Goal: Information Seeking & Learning: Learn about a topic

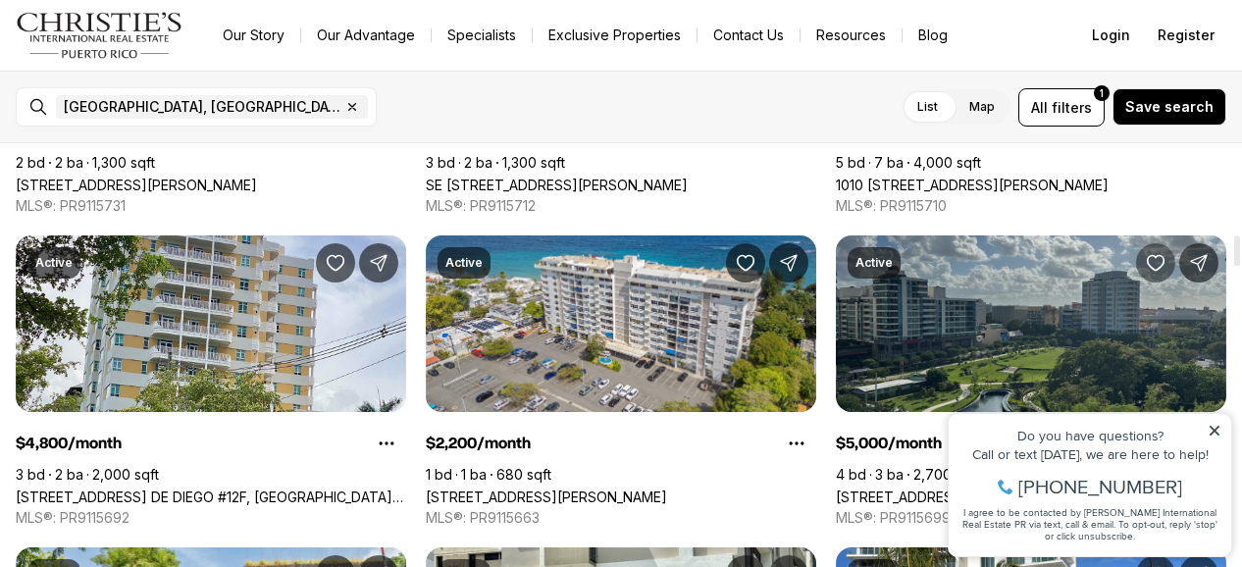
scroll to position [1276, 0]
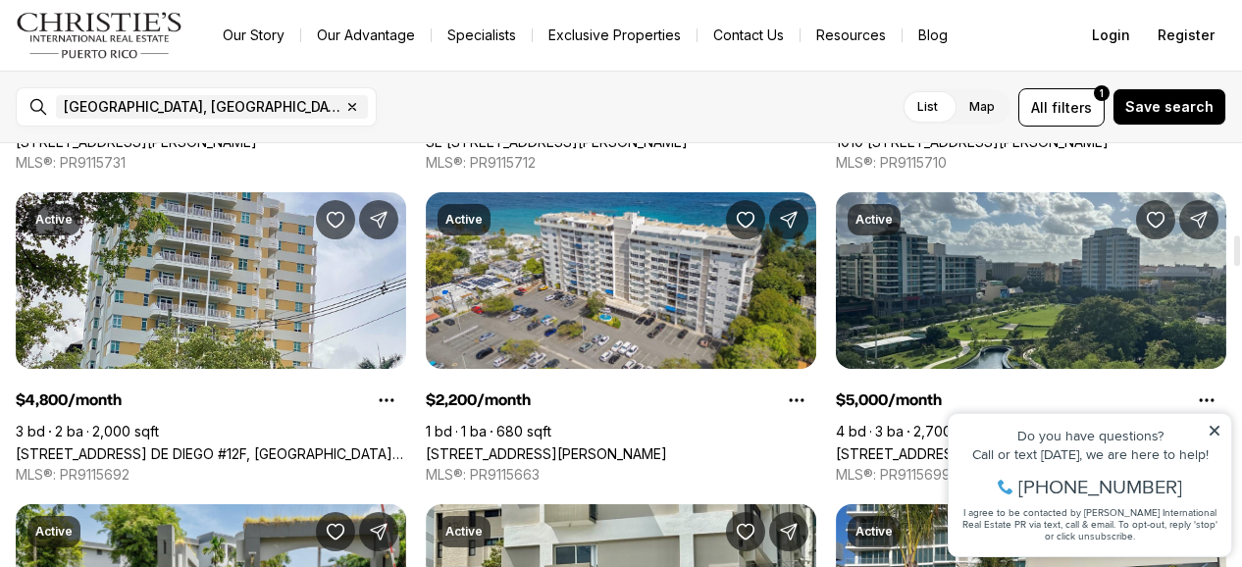
click at [1055, 150] on link "1010 [STREET_ADDRESS][PERSON_NAME]" at bounding box center [972, 141] width 273 height 17
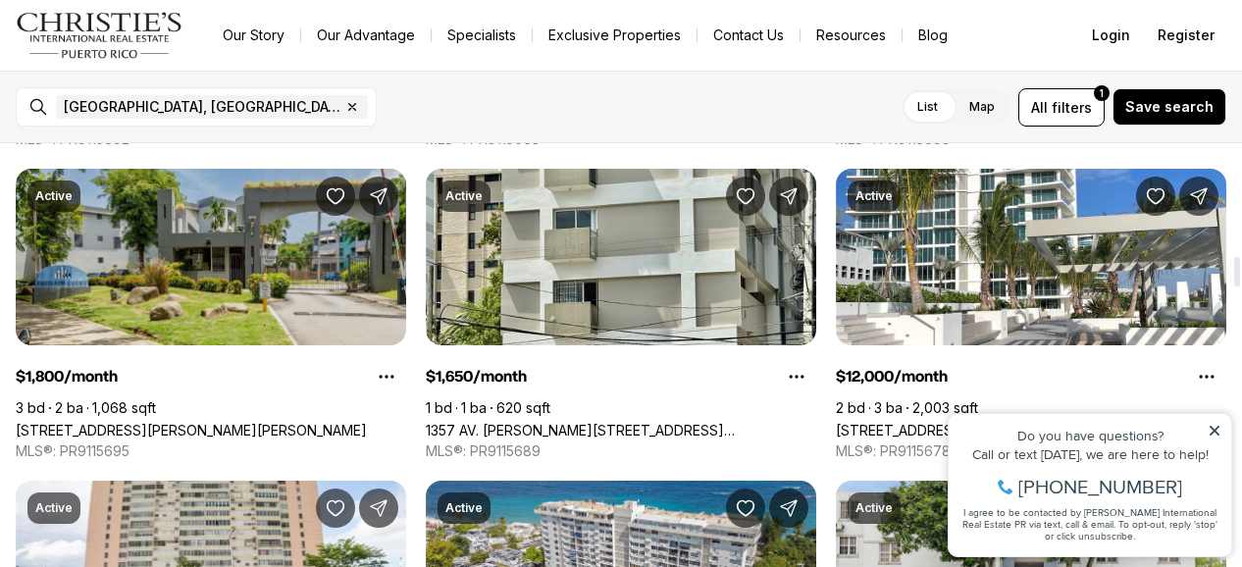
scroll to position [1570, 0]
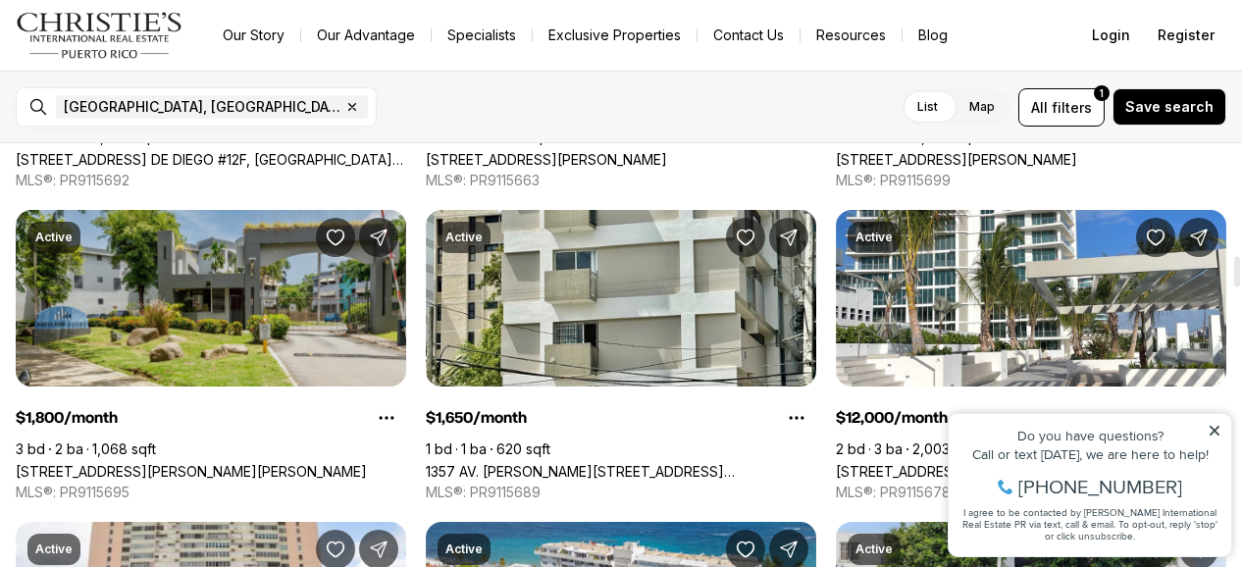
click at [181, 463] on link "[STREET_ADDRESS][PERSON_NAME][PERSON_NAME]" at bounding box center [191, 471] width 351 height 17
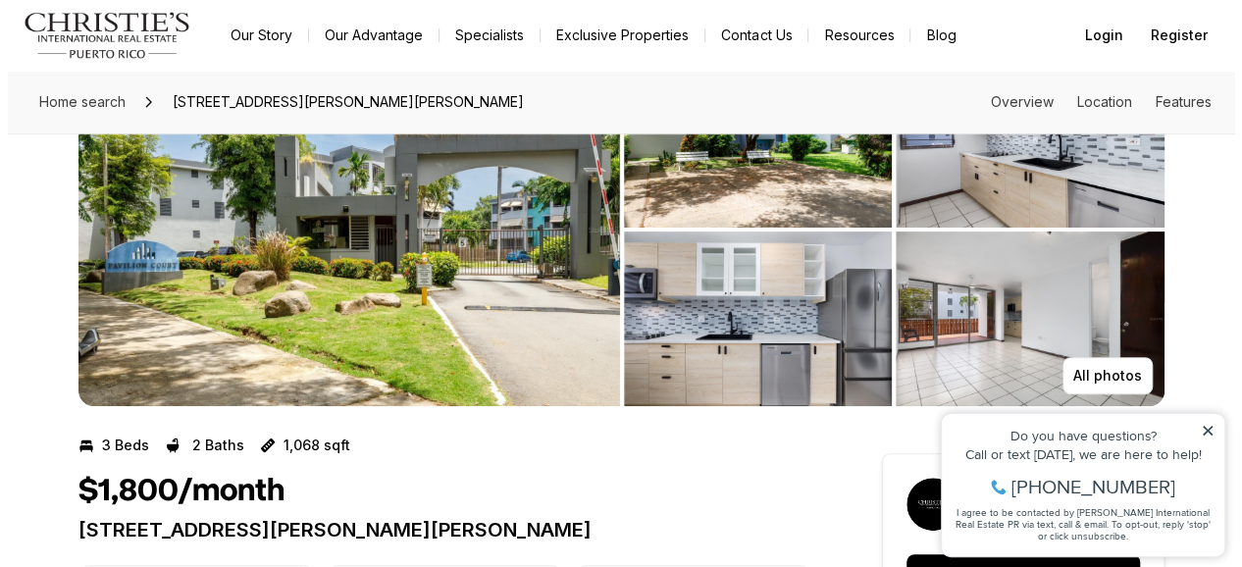
scroll to position [98, 0]
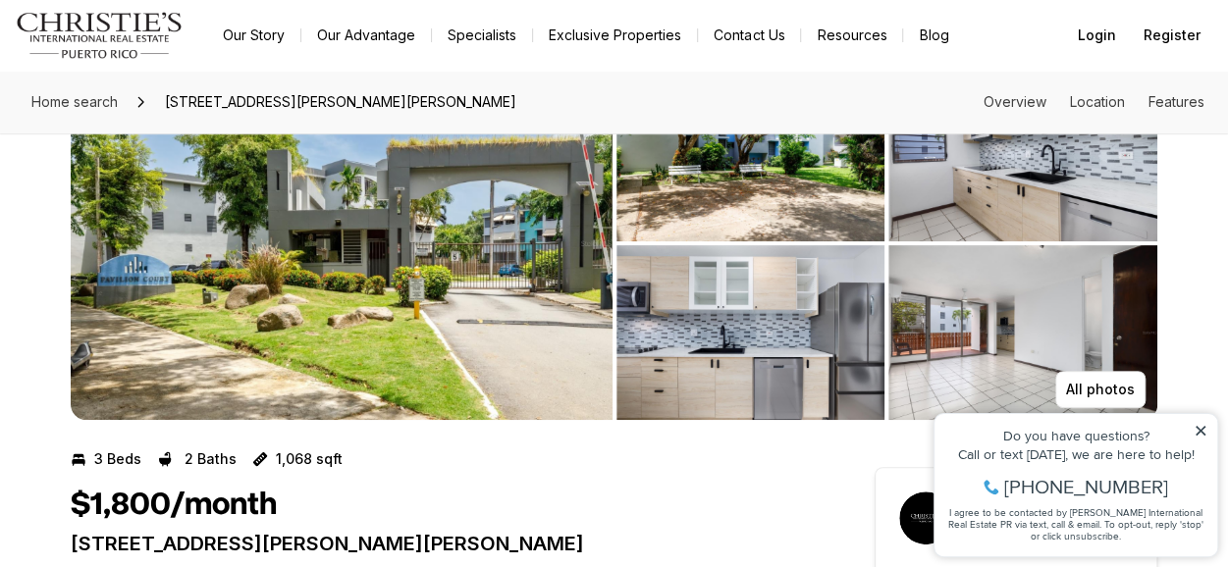
click at [509, 301] on img "View image gallery" at bounding box center [342, 243] width 542 height 353
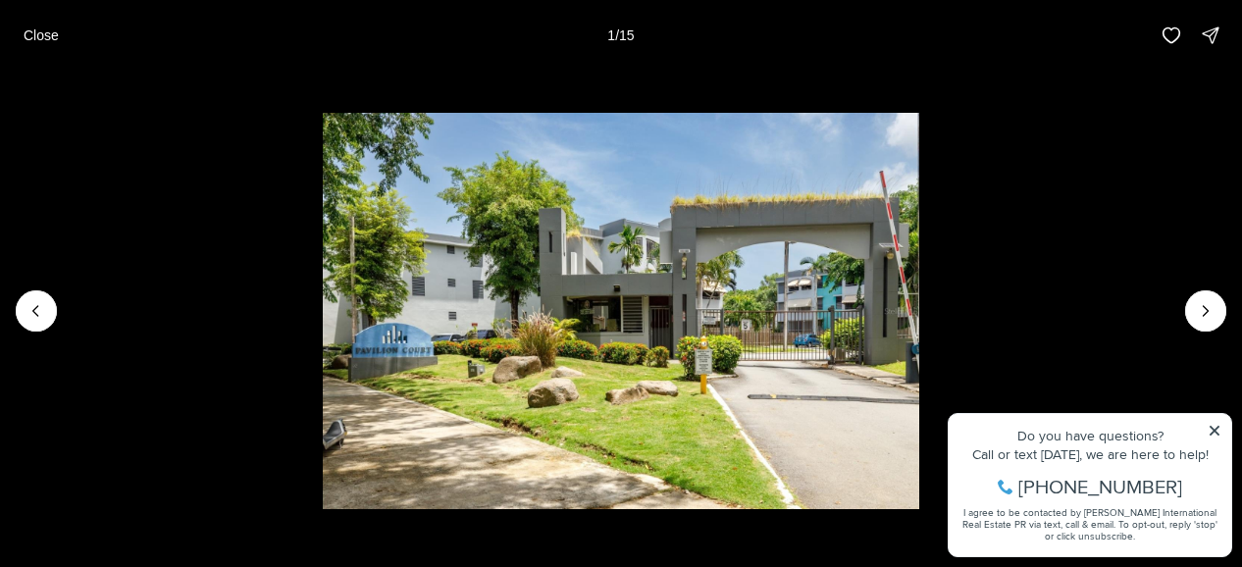
click at [619, 308] on img "1 of 15" at bounding box center [621, 311] width 596 height 397
click at [765, 338] on img "1 of 15" at bounding box center [621, 311] width 596 height 397
click at [1218, 305] on button "Next slide" at bounding box center [1206, 310] width 41 height 41
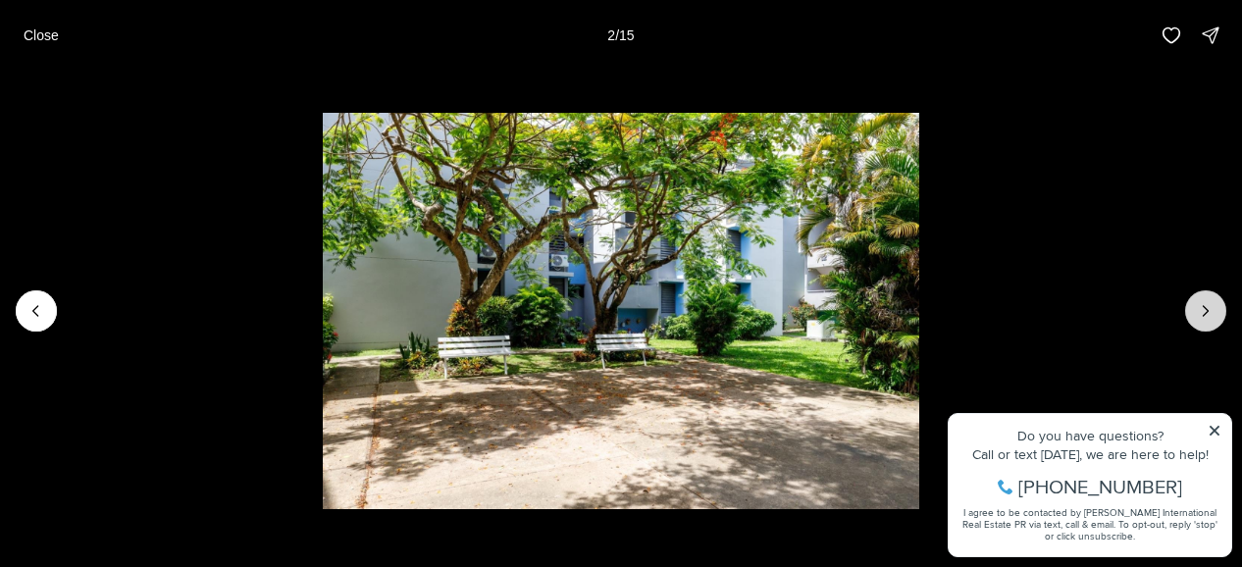
click at [1218, 305] on button "Next slide" at bounding box center [1206, 310] width 41 height 41
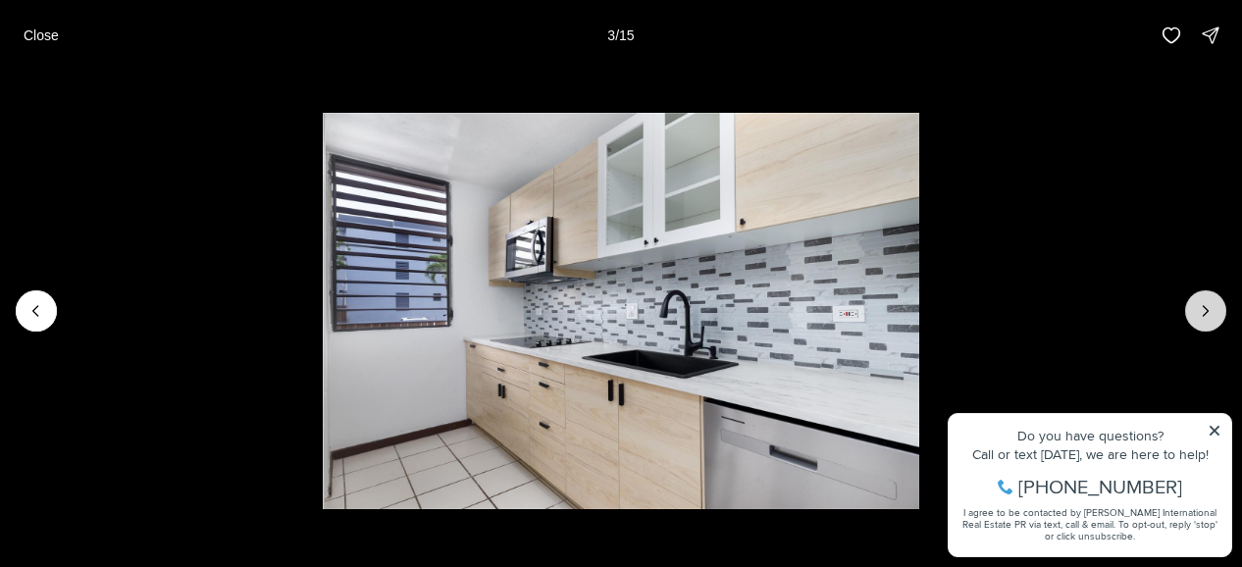
click at [1211, 307] on icon "Next slide" at bounding box center [1206, 311] width 20 height 20
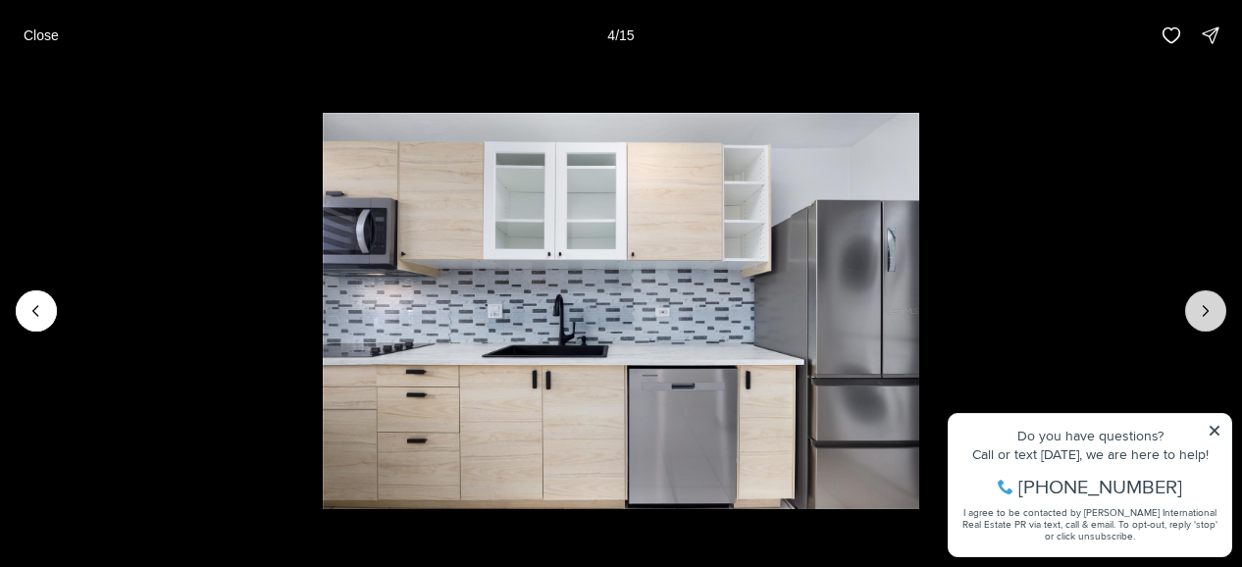
click at [1211, 307] on icon "Next slide" at bounding box center [1206, 311] width 20 height 20
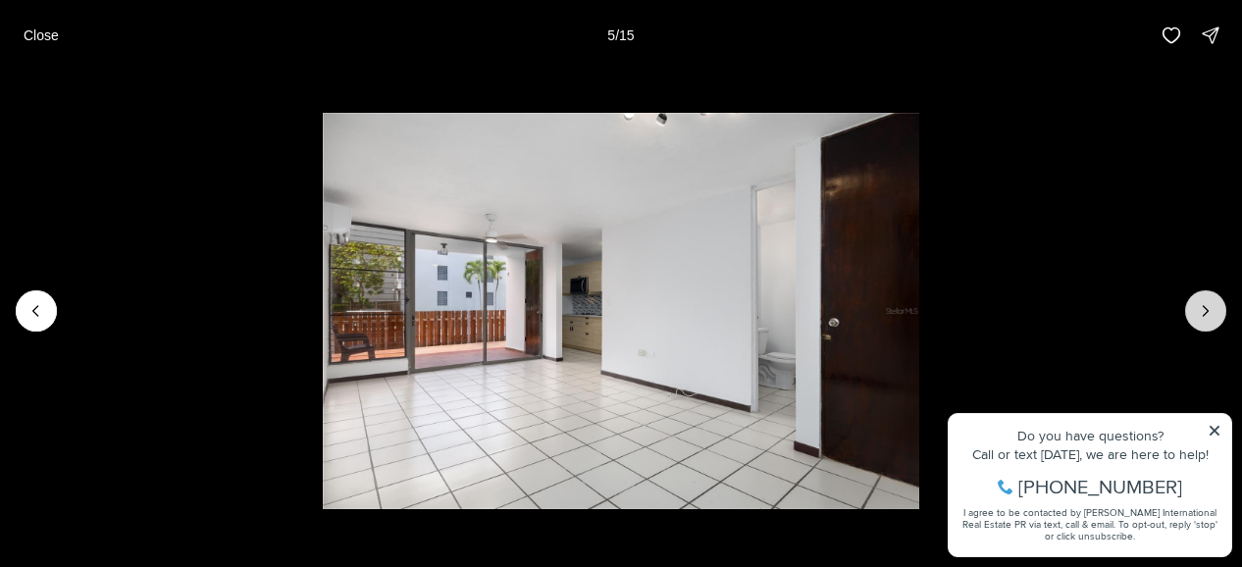
click at [1211, 307] on icon "Next slide" at bounding box center [1206, 311] width 20 height 20
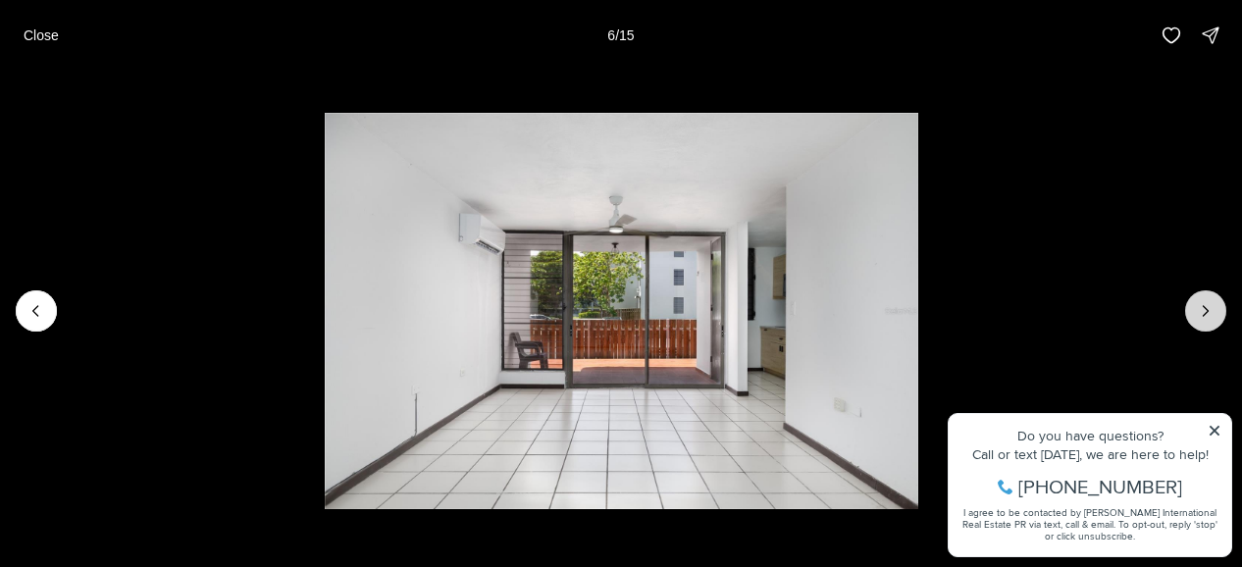
click at [1209, 306] on icon "Next slide" at bounding box center [1206, 311] width 20 height 20
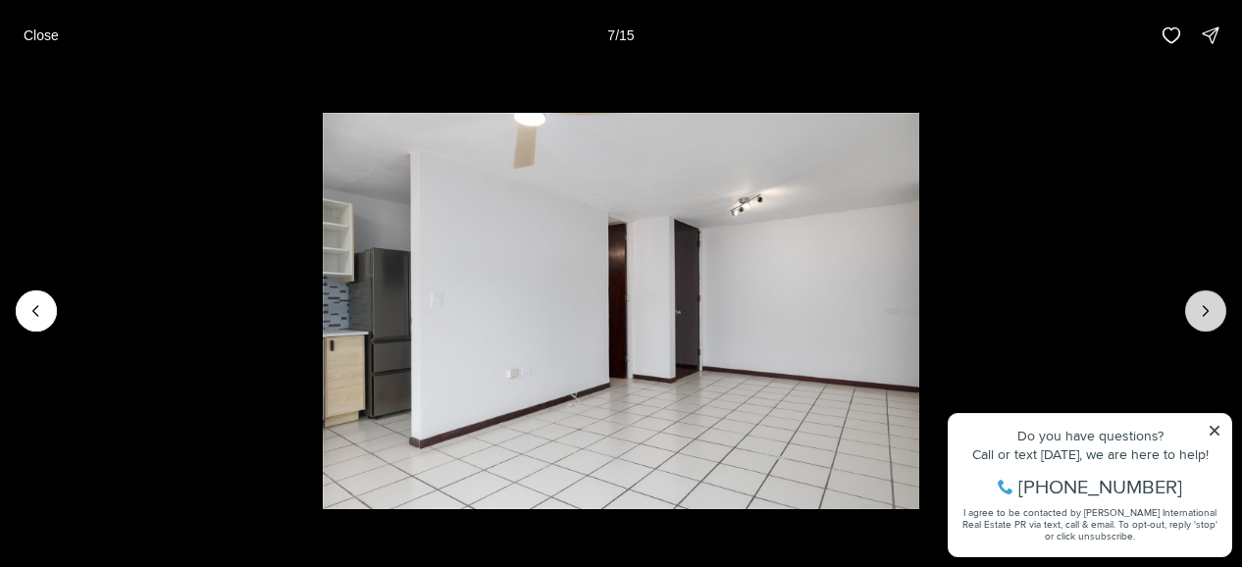
click at [1209, 306] on icon "Next slide" at bounding box center [1206, 311] width 20 height 20
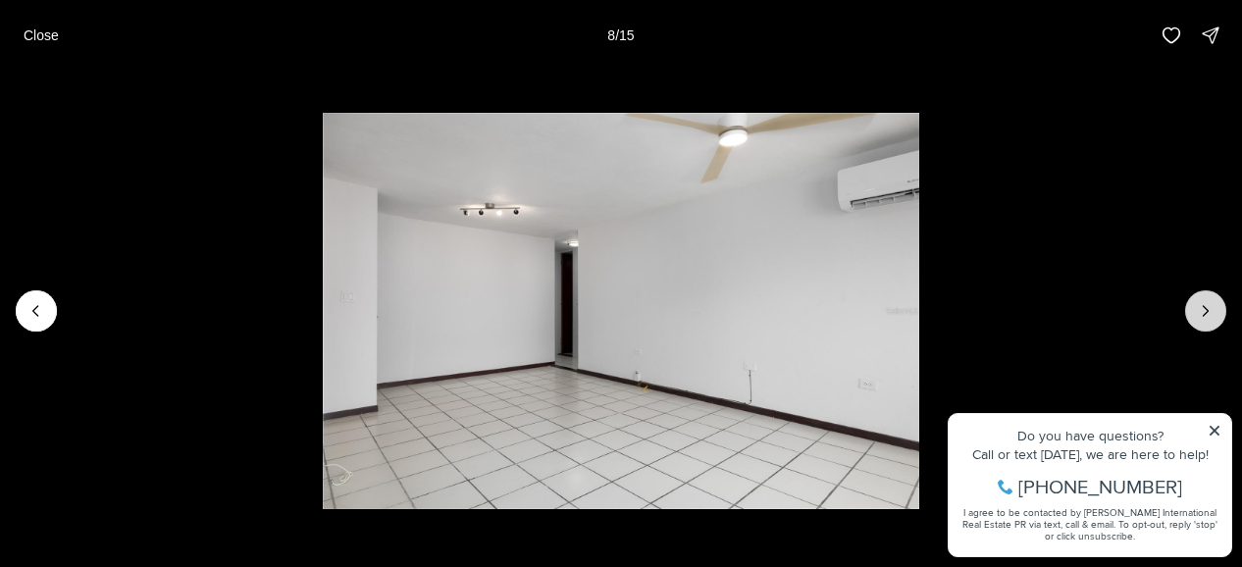
click at [1209, 306] on icon "Next slide" at bounding box center [1206, 311] width 20 height 20
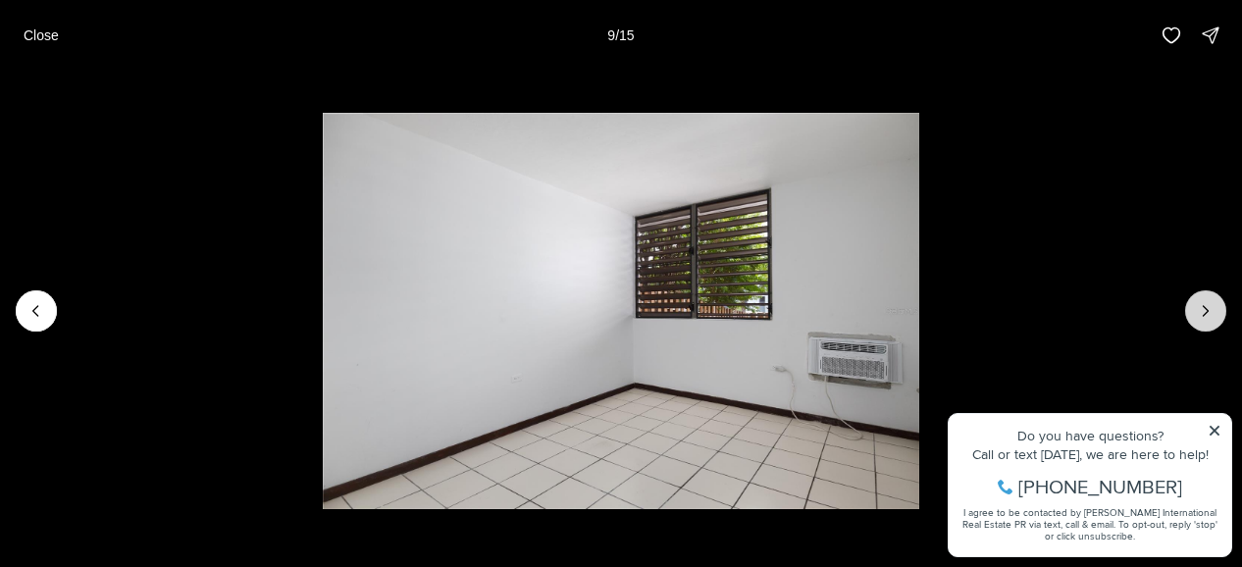
click at [1206, 305] on icon "Next slide" at bounding box center [1206, 311] width 20 height 20
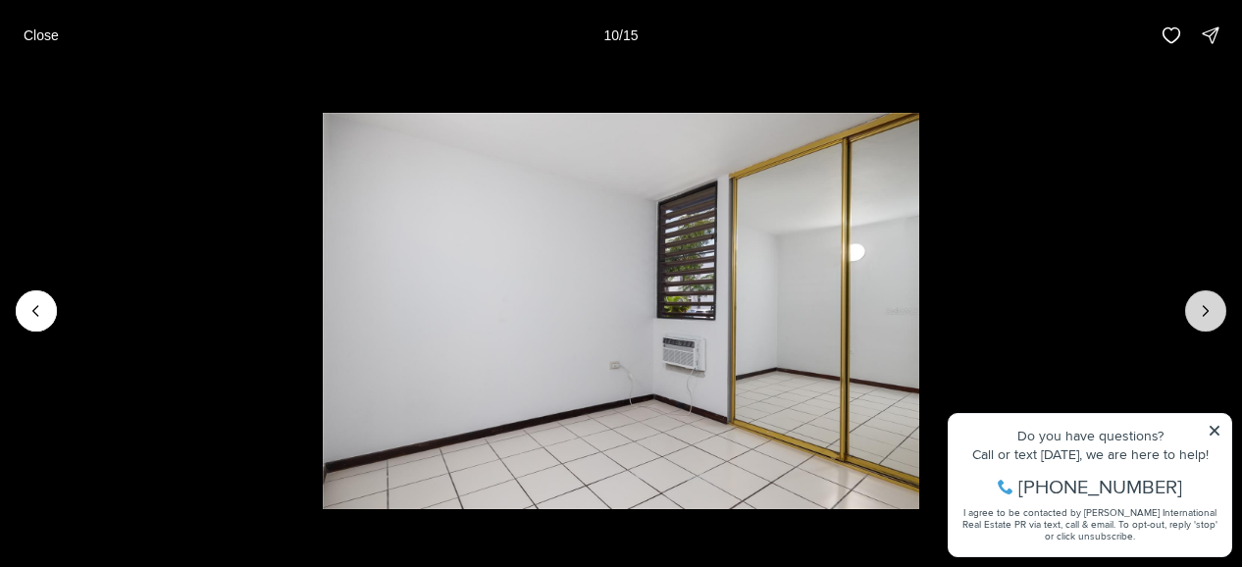
click at [1206, 305] on icon "Next slide" at bounding box center [1206, 311] width 20 height 20
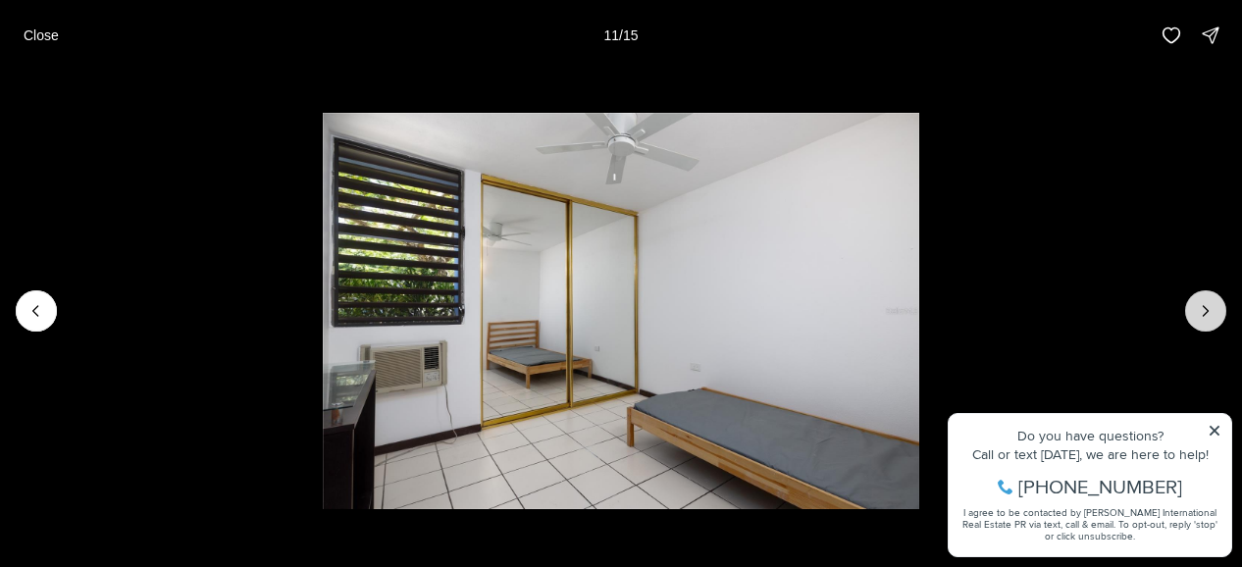
click at [1206, 305] on icon "Next slide" at bounding box center [1206, 311] width 20 height 20
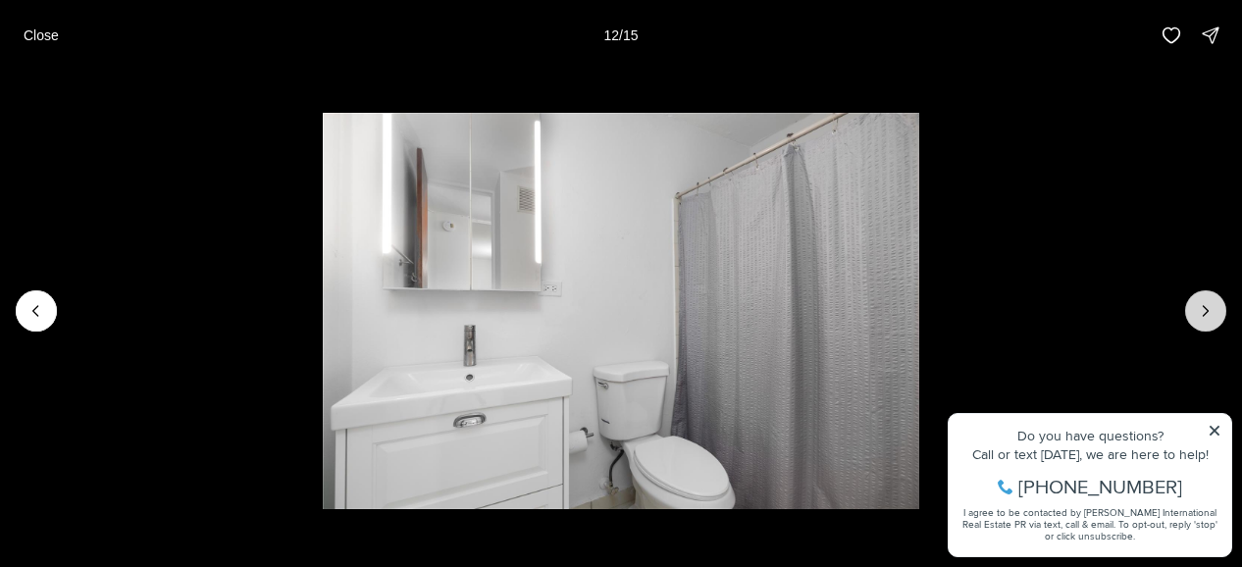
click at [1206, 305] on icon "Next slide" at bounding box center [1206, 311] width 20 height 20
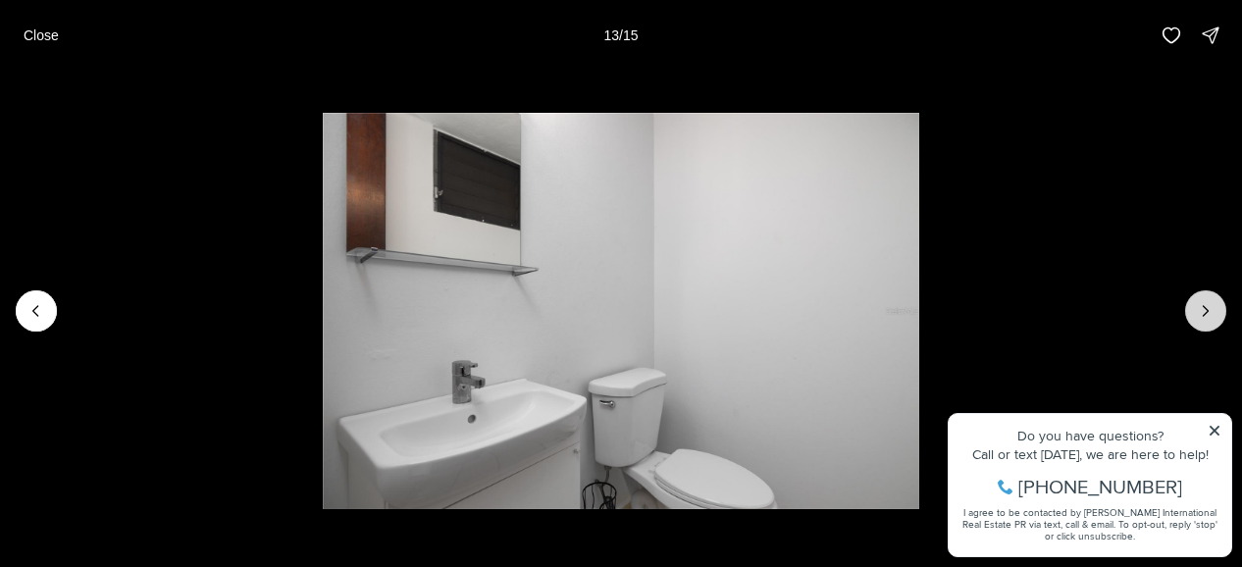
click at [1206, 305] on icon "Next slide" at bounding box center [1206, 311] width 20 height 20
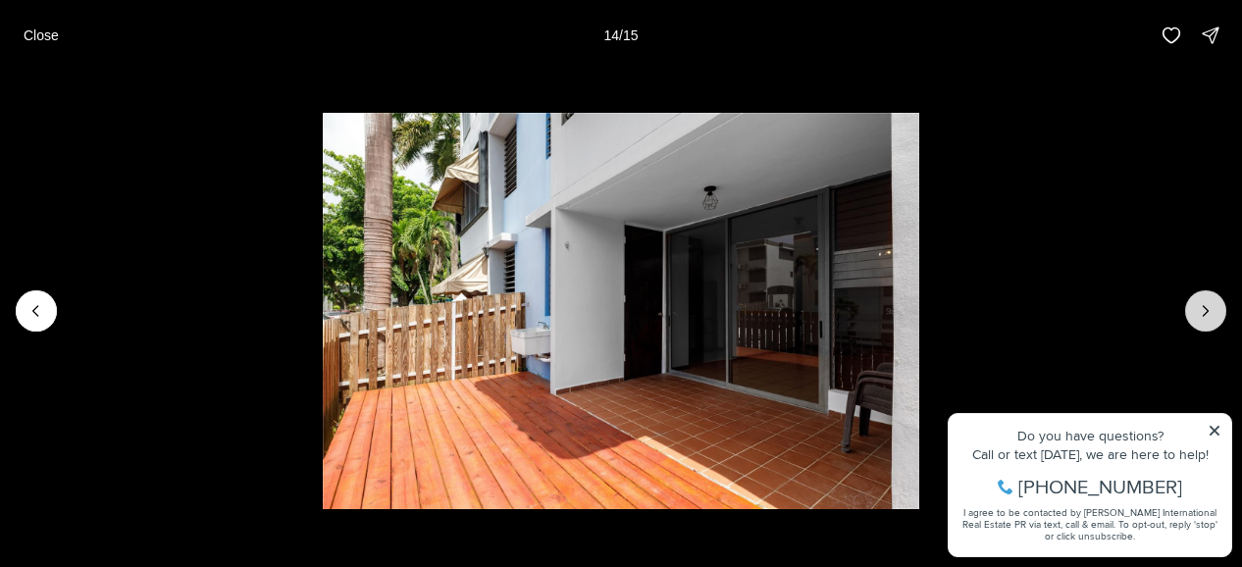
click at [1206, 304] on icon "Next slide" at bounding box center [1206, 311] width 20 height 20
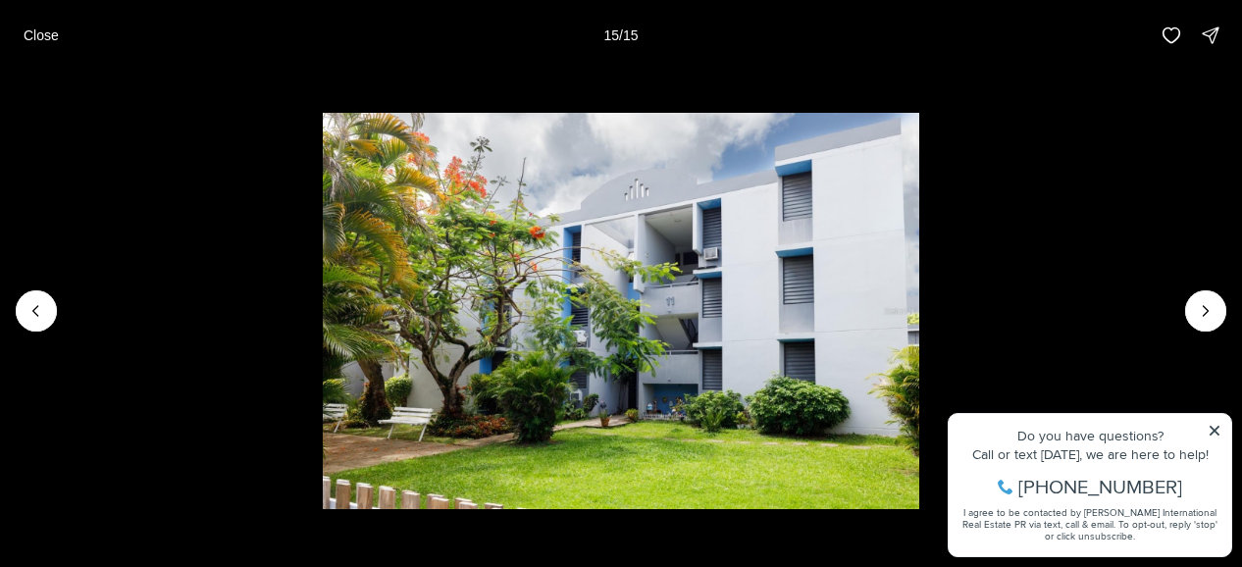
click at [1205, 302] on div at bounding box center [1206, 310] width 41 height 41
